Goal: Task Accomplishment & Management: Manage account settings

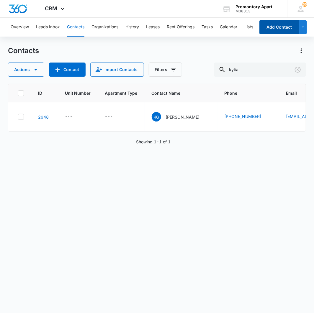
click at [284, 28] on button "Add Contact" at bounding box center [279, 27] width 40 height 14
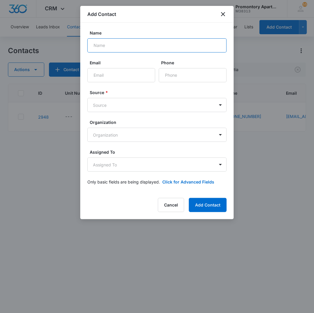
click at [131, 45] on input "Name" at bounding box center [156, 45] width 139 height 14
type input "Jana Nyberg"
type input "jana.nyberg1@gmail.com"
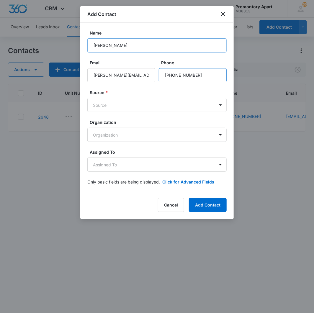
type input "[PHONE_NUMBER]"
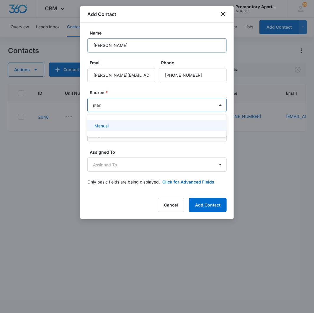
type input "manu"
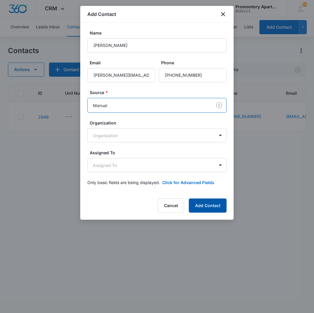
click at [204, 209] on button "Add Contact" at bounding box center [208, 205] width 38 height 14
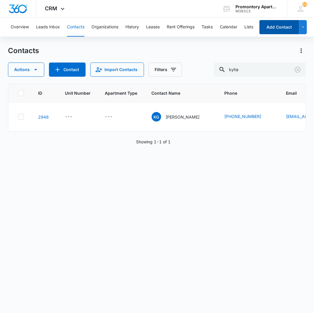
click at [279, 22] on button "Add Contact" at bounding box center [279, 27] width 40 height 14
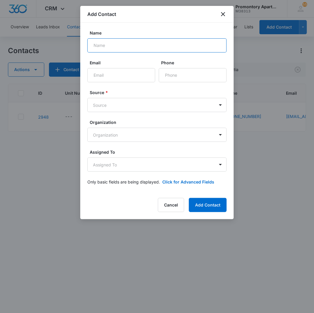
click at [110, 46] on input "Name" at bounding box center [156, 45] width 139 height 14
type input "[PERSON_NAME]"
type input "[EMAIL_ADDRESS][DOMAIN_NAME]"
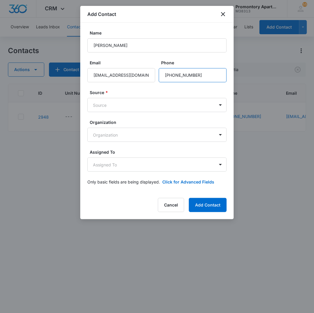
type input "[PHONE_NUMBER]"
click at [137, 112] on form "Name Sreenivas Munagala Email vasusm9@gmail.com Phone Source * Source Organizat…" at bounding box center [156, 111] width 139 height 162
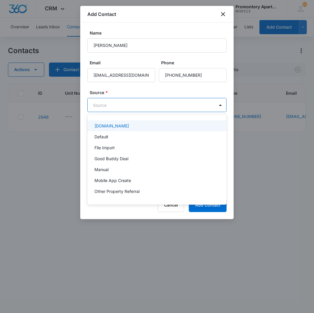
click at [136, 101] on body "CRM Apps Reputation Websites Forms CRM Email Social Content Intelligence Files …" at bounding box center [157, 156] width 314 height 313
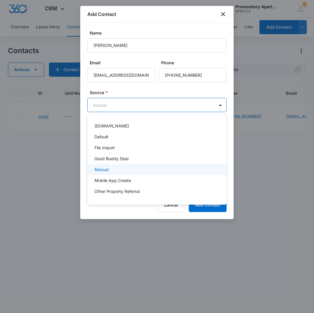
click at [121, 170] on div "Manual" at bounding box center [156, 169] width 124 height 6
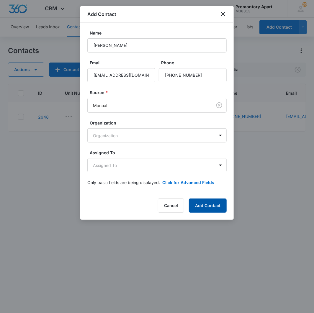
click at [199, 202] on button "Add Contact" at bounding box center [208, 205] width 38 height 14
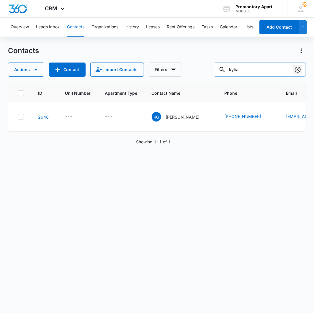
click at [297, 70] on icon "Clear" at bounding box center [297, 69] width 7 height 7
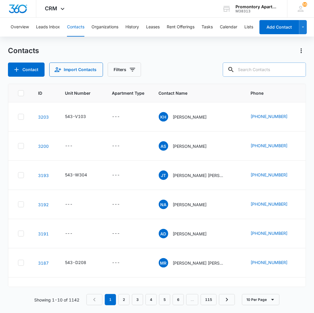
click at [193, 46] on div "Contacts" at bounding box center [157, 50] width 298 height 9
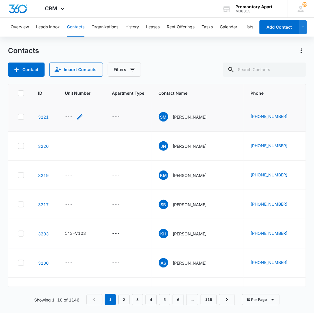
click at [68, 117] on div "---" at bounding box center [69, 116] width 8 height 7
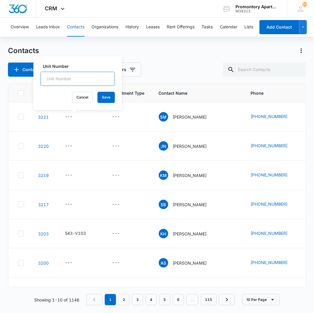
click at [74, 74] on input "Unit Number" at bounding box center [77, 79] width 74 height 14
type input "0"
type input "543-O104"
click at [104, 96] on button "Save" at bounding box center [105, 97] width 17 height 11
click at [68, 144] on div "---" at bounding box center [69, 145] width 8 height 7
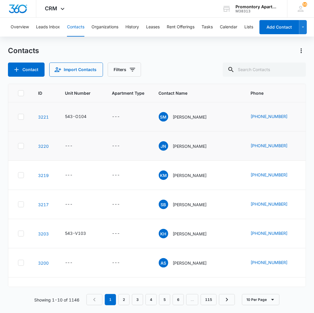
click at [72, 104] on td "543-O104" at bounding box center [81, 116] width 47 height 29
click at [69, 143] on div "---" at bounding box center [69, 145] width 8 height 7
click at [70, 107] on input "Unit Number" at bounding box center [77, 108] width 74 height 14
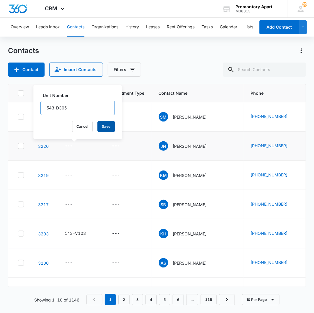
type input "543-D305"
click at [105, 127] on button "Save" at bounding box center [105, 126] width 17 height 11
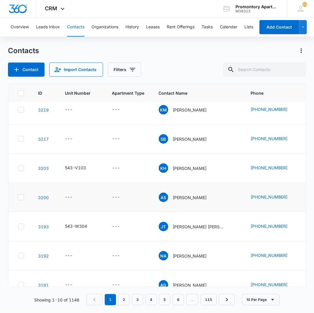
scroll to position [98, 0]
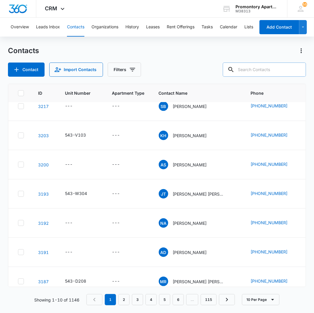
click at [268, 71] on input "text" at bounding box center [264, 69] width 83 height 14
type input "[PERSON_NAME]"
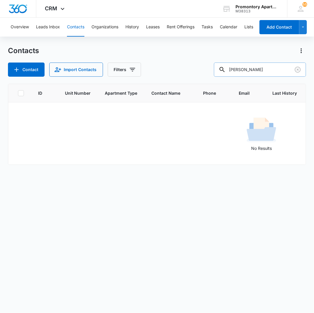
scroll to position [0, 0]
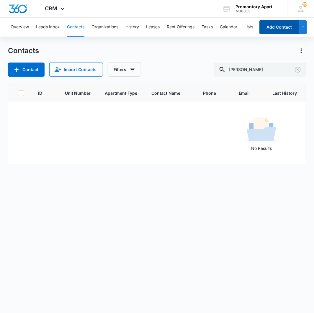
click at [284, 28] on button "Add Contact" at bounding box center [279, 27] width 40 height 14
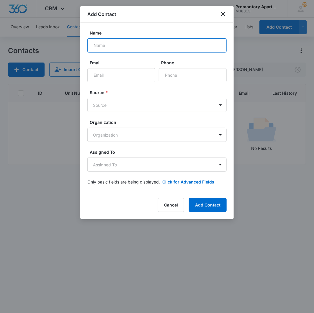
click at [145, 47] on input "Name" at bounding box center [156, 45] width 139 height 14
type input "[PERSON_NAME], [PERSON_NAME]"
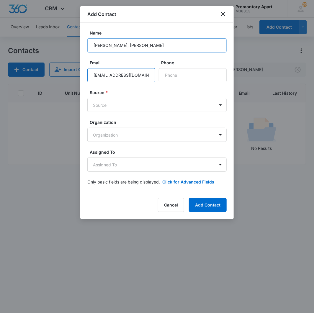
scroll to position [0, 0]
type input "[EMAIL_ADDRESS][DOMAIN_NAME]"
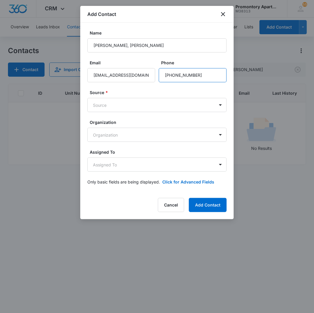
type input "[PHONE_NUMBER]"
click at [131, 96] on div "Source * Source" at bounding box center [156, 100] width 139 height 23
click at [127, 106] on body "CRM Apps Reputation Websites Forms CRM Email Social Content Intelligence Files …" at bounding box center [157, 156] width 314 height 313
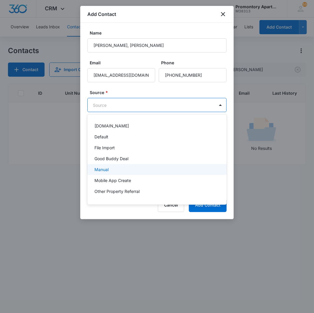
click at [108, 170] on div "Manual" at bounding box center [156, 169] width 124 height 6
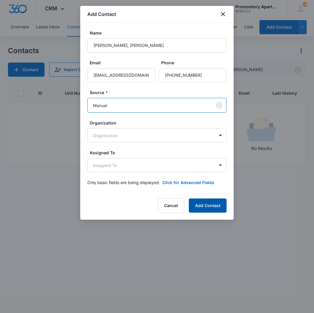
click at [220, 207] on button "Add Contact" at bounding box center [208, 205] width 38 height 14
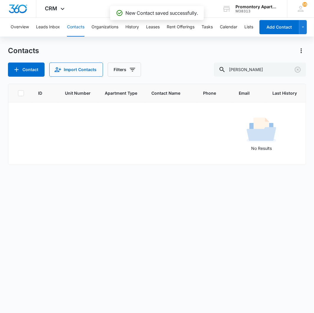
click at [171, 57] on div "Contacts Contact Import Contacts Filters [PERSON_NAME]" at bounding box center [157, 61] width 298 height 31
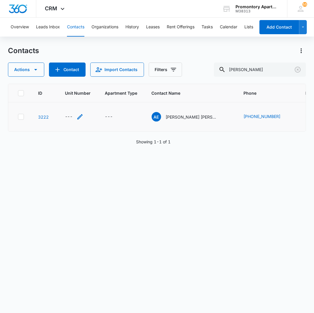
click at [66, 116] on div "---" at bounding box center [69, 116] width 8 height 7
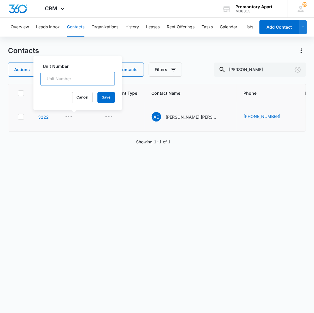
click at [81, 75] on input "Unit Number" at bounding box center [77, 79] width 74 height 14
type input "543-E202"
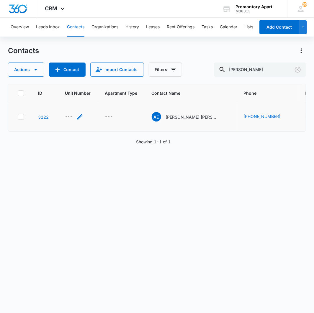
click at [66, 119] on div "---" at bounding box center [69, 116] width 8 height 7
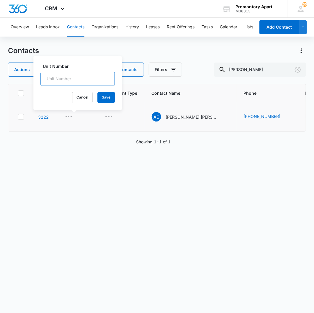
click at [74, 75] on input "Unit Number" at bounding box center [77, 79] width 74 height 14
type input "543-E202"
click at [97, 99] on button "Save" at bounding box center [105, 97] width 17 height 11
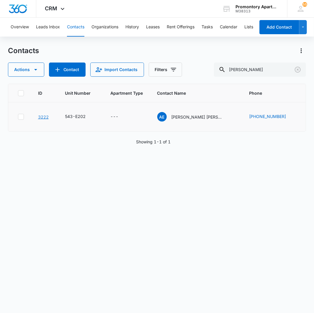
click at [45, 116] on link "3222" at bounding box center [43, 116] width 11 height 5
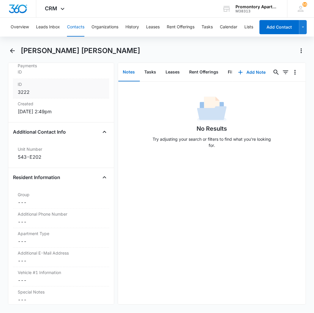
scroll to position [458, 0]
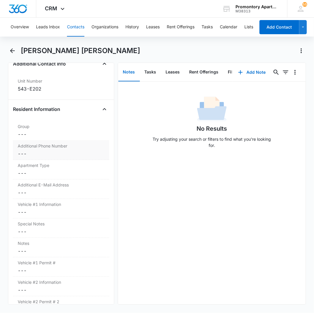
click at [22, 152] on dd "Cancel Save Changes ---" at bounding box center [61, 153] width 87 height 7
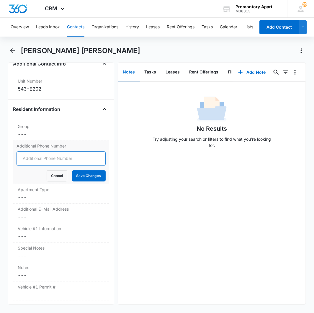
click at [34, 158] on input "Additional Phone Number" at bounding box center [61, 158] width 89 height 14
type input "(620) 770-6373"
click at [72, 170] on button "Save Changes" at bounding box center [89, 175] width 34 height 11
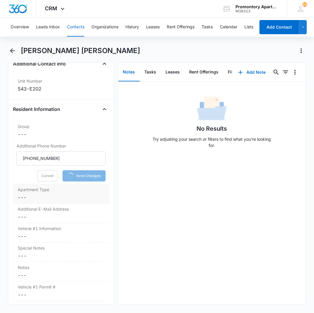
click at [19, 196] on dd "Cancel Save Changes ---" at bounding box center [61, 197] width 87 height 7
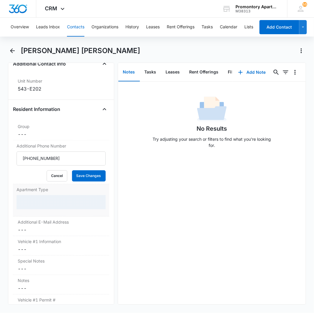
click at [33, 203] on div at bounding box center [61, 202] width 89 height 14
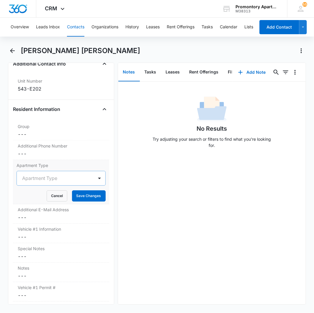
click at [43, 177] on div at bounding box center [54, 178] width 64 height 8
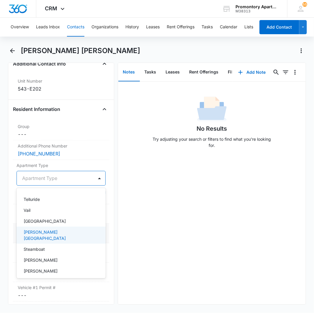
click at [37, 230] on p "Estes Park" at bounding box center [61, 235] width 74 height 12
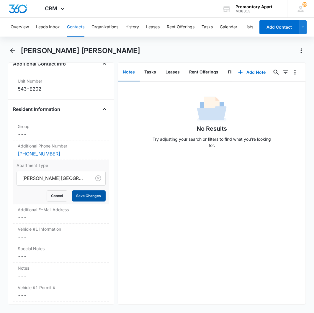
click at [84, 197] on button "Save Changes" at bounding box center [89, 195] width 34 height 11
click at [24, 218] on dd "Cancel Save Changes ---" at bounding box center [61, 217] width 87 height 7
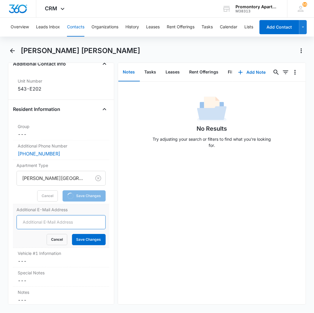
click at [33, 222] on input "Additional E-Mail Address" at bounding box center [61, 222] width 89 height 14
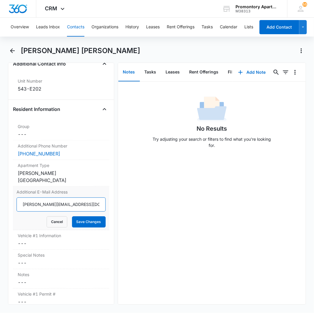
type input "reiley.perez97@yahoo.com"
click at [72, 216] on button "Save Changes" at bounding box center [89, 221] width 34 height 11
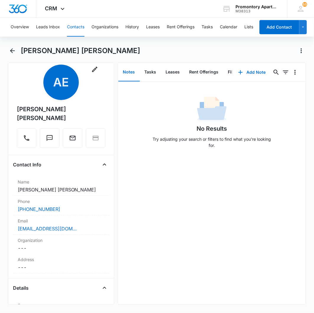
scroll to position [0, 0]
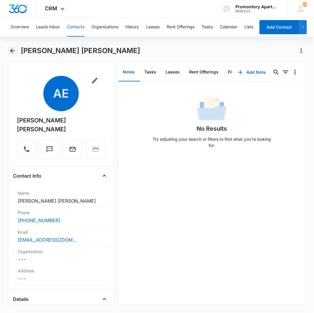
click at [13, 55] on button "Back" at bounding box center [12, 50] width 9 height 9
